Goal: Transaction & Acquisition: Purchase product/service

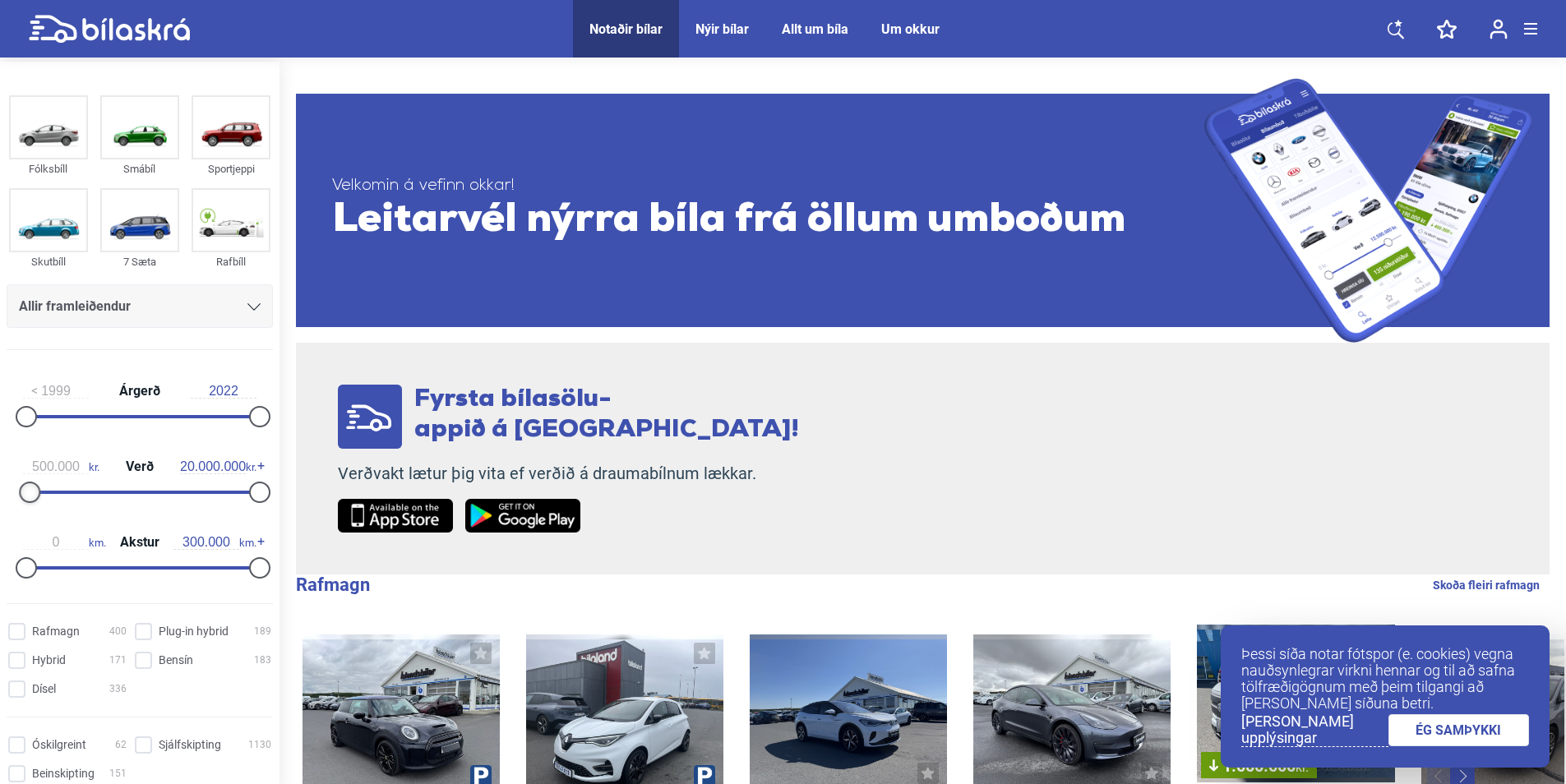
type input "600.000"
click at [27, 488] on div at bounding box center [34, 493] width 21 height 21
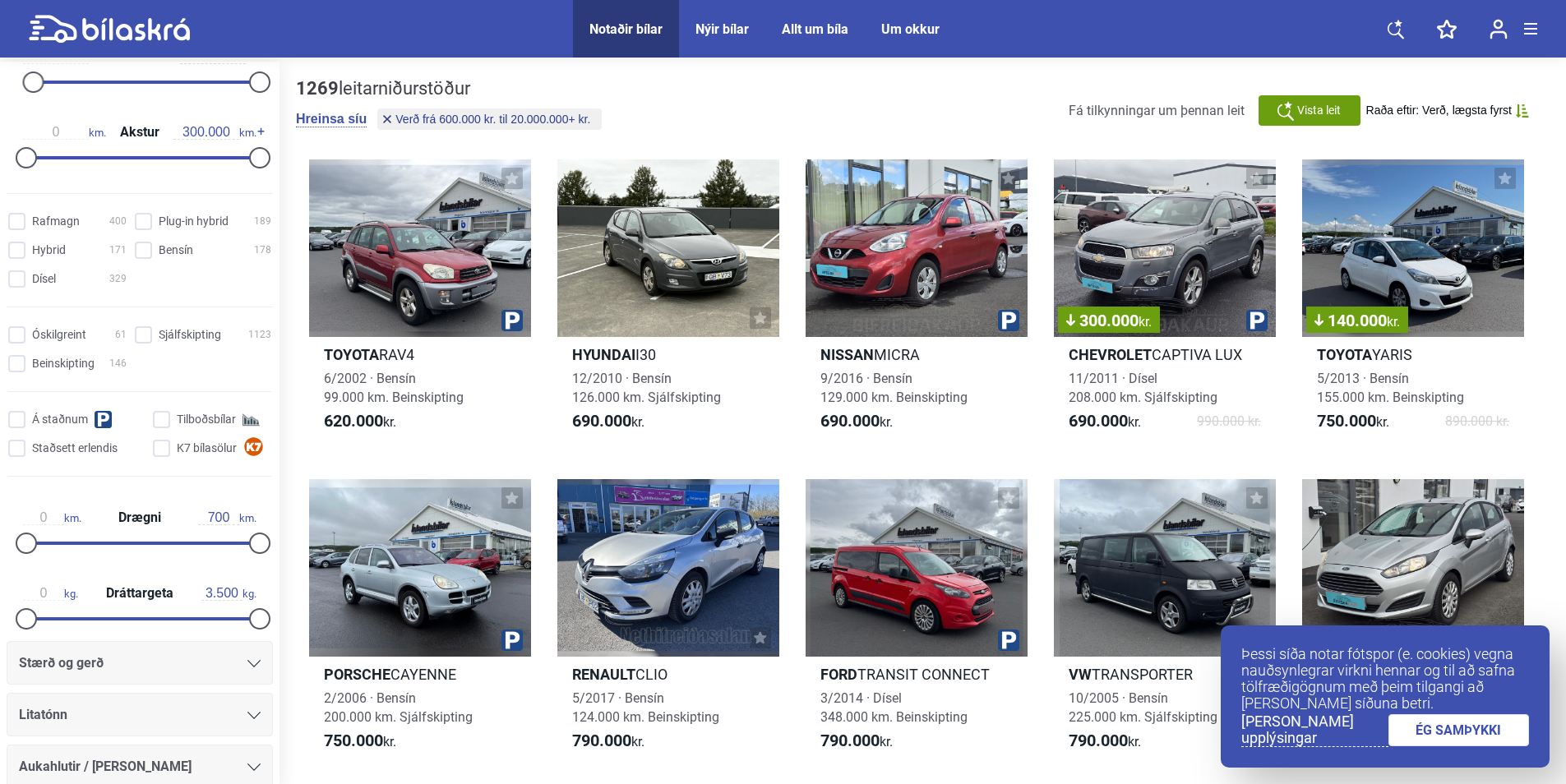
scroll to position [411, 0]
click at [1148, 275] on div "300.000 kr." at bounding box center [1165, 248] width 222 height 178
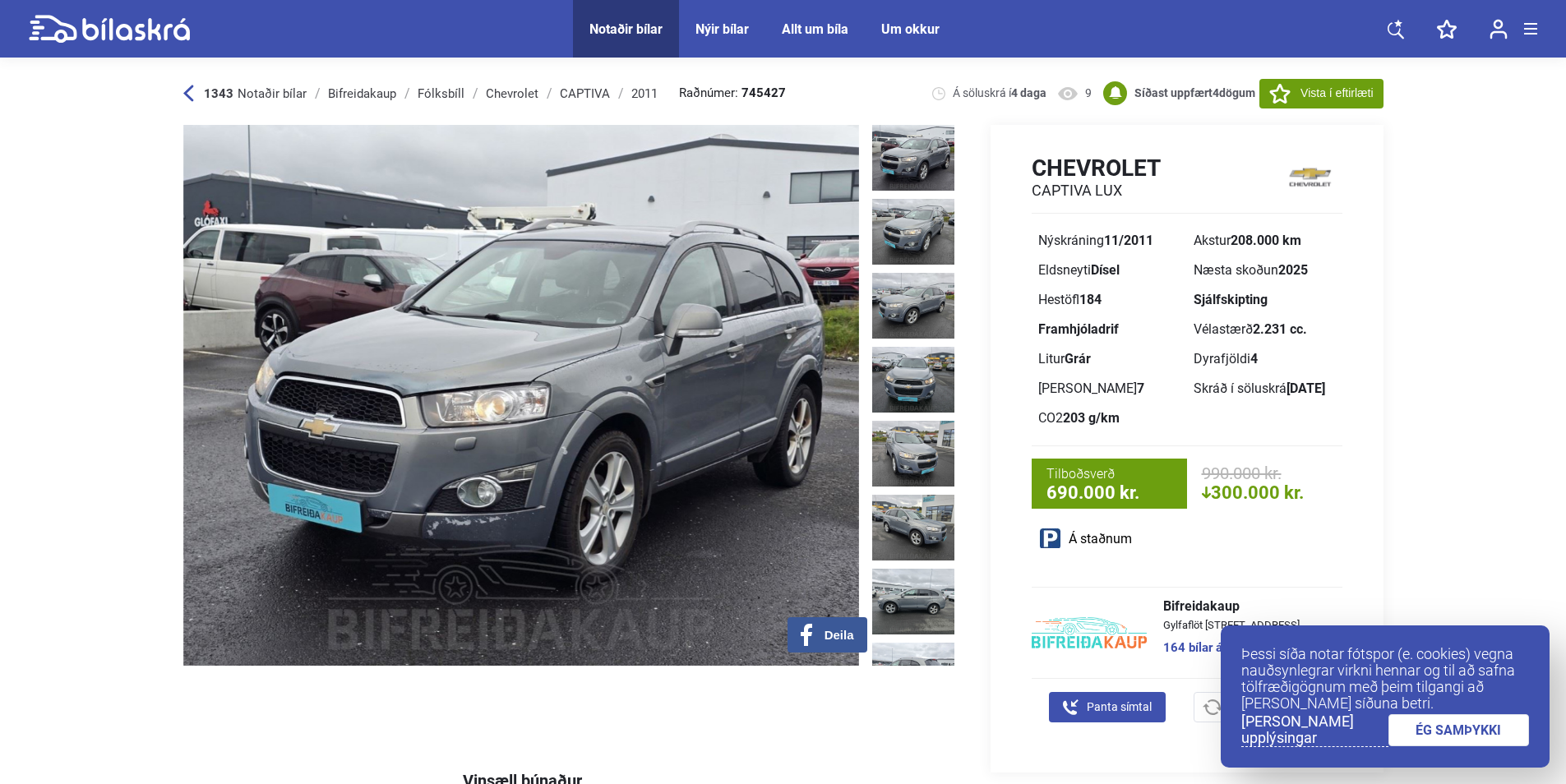
click at [1474, 730] on link "ÉG SAMÞYKKI" at bounding box center [1459, 729] width 141 height 32
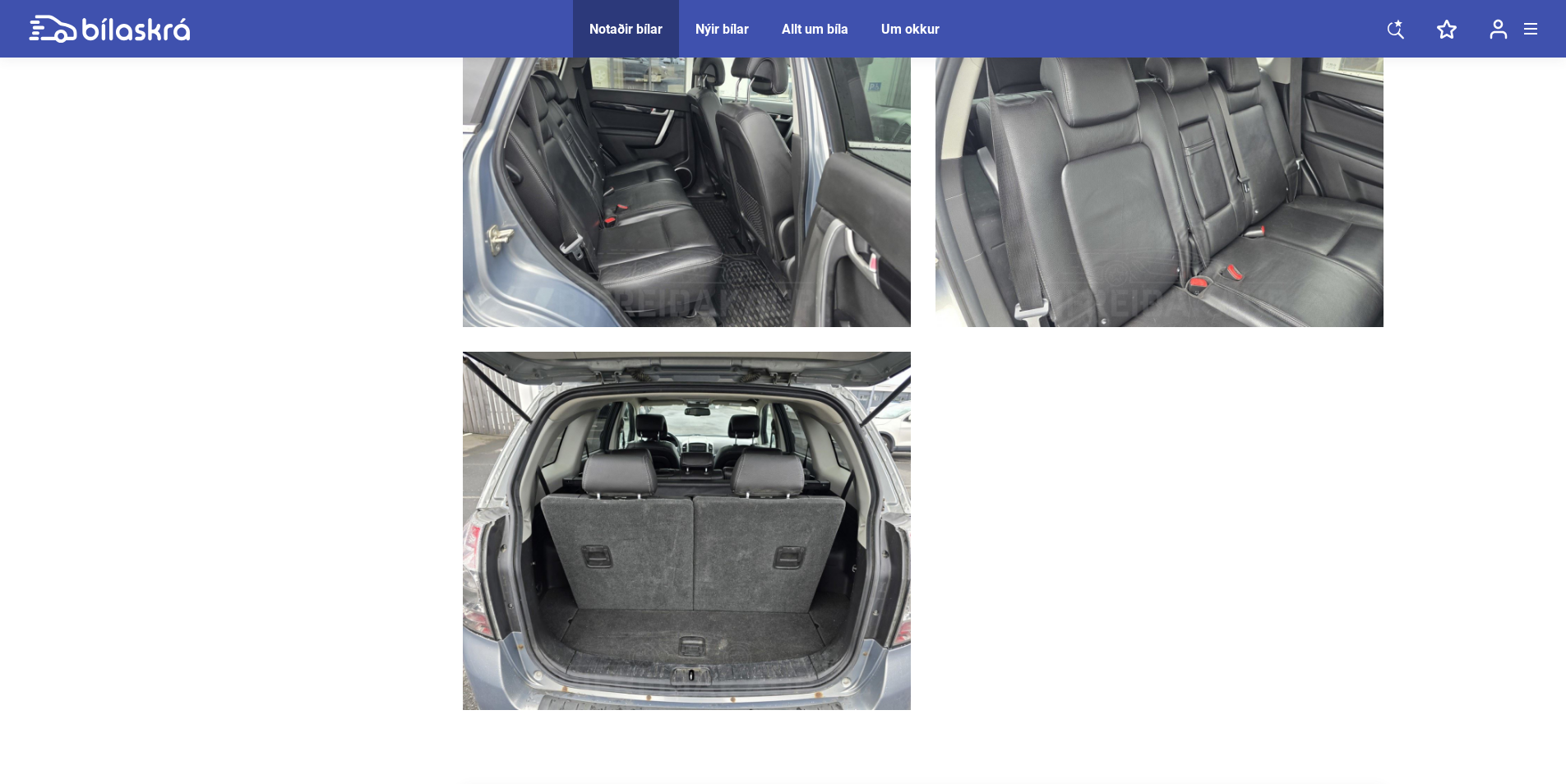
scroll to position [7396, 0]
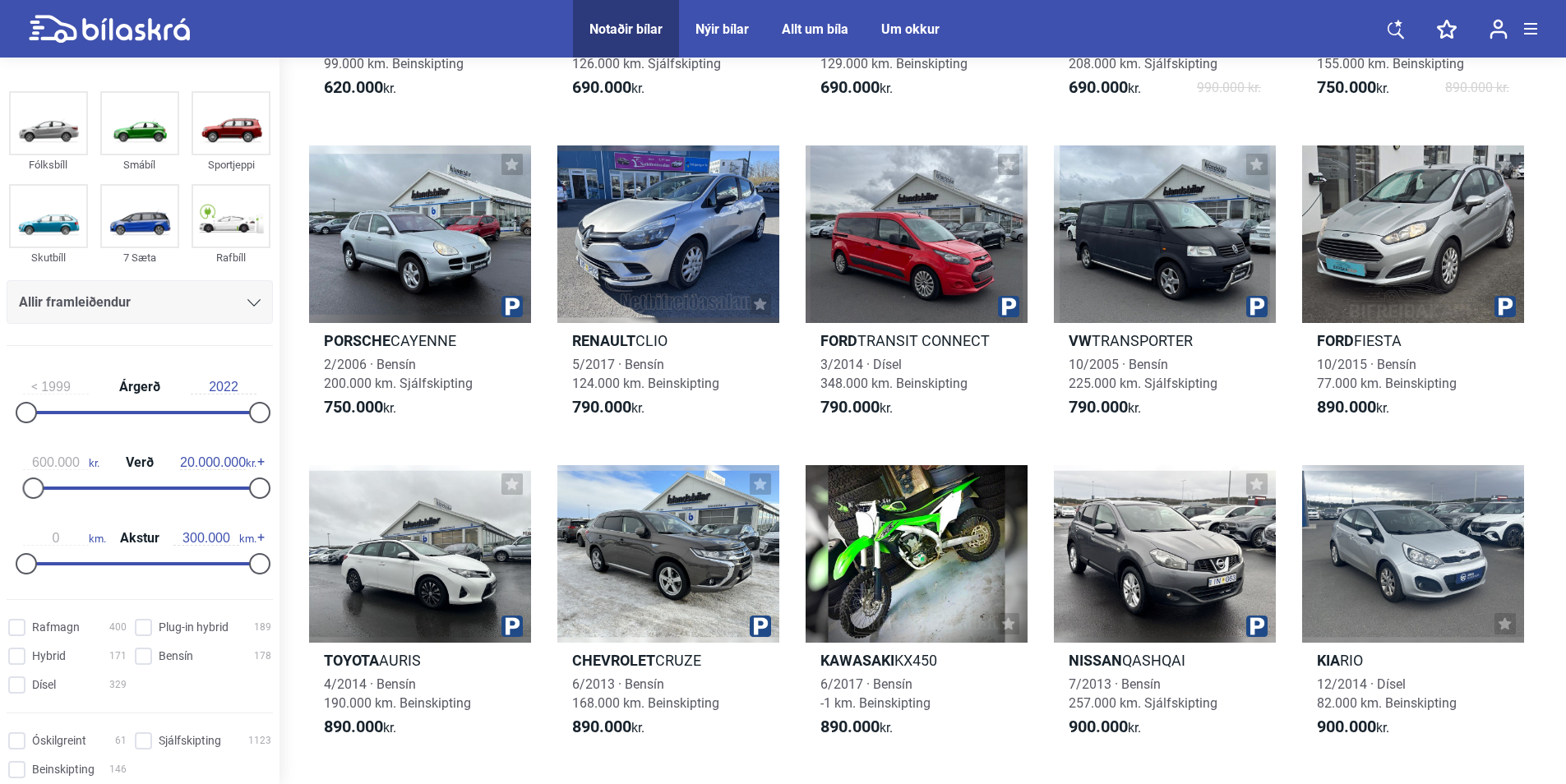
scroll to position [329, 0]
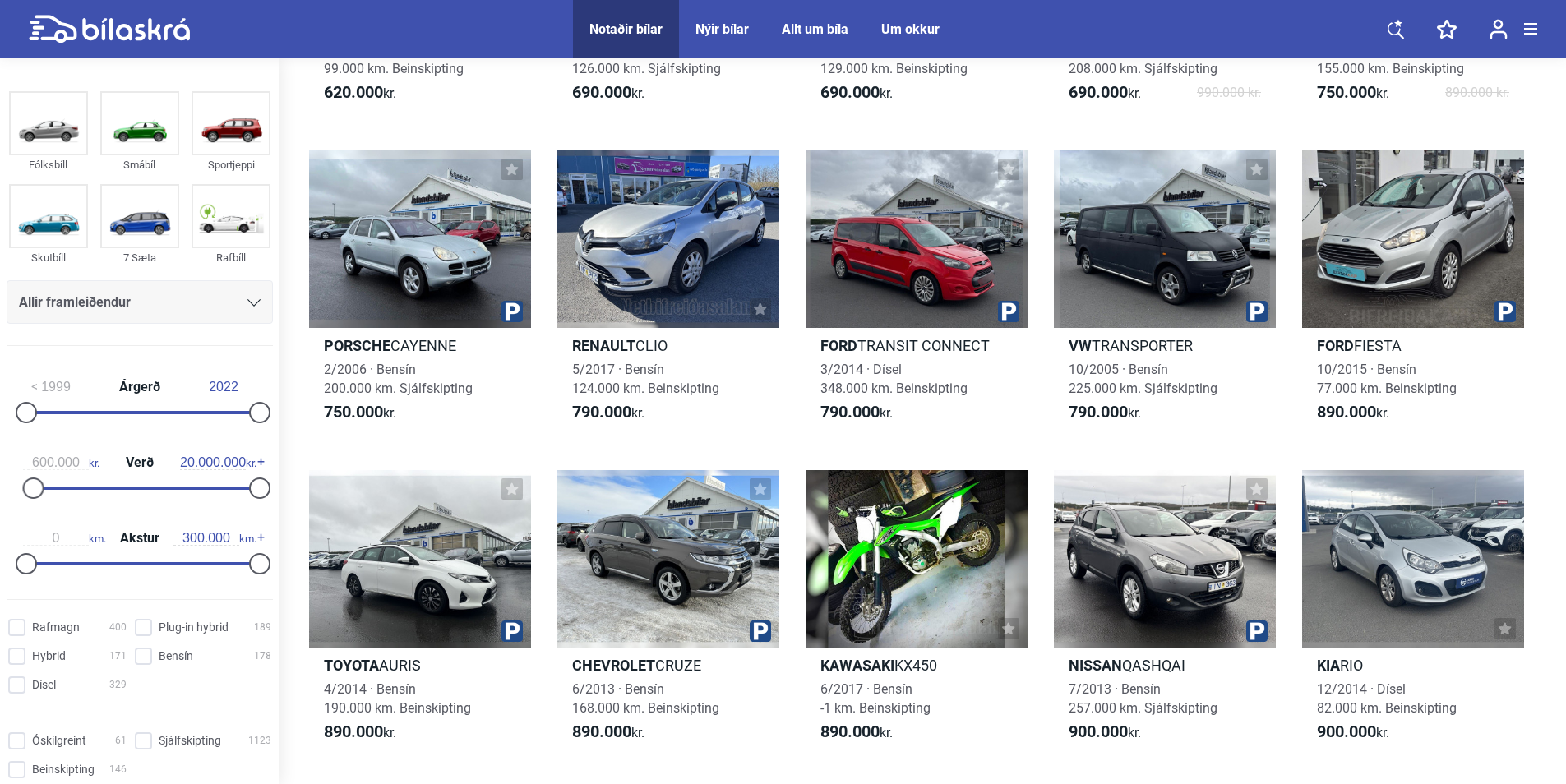
type input "0"
